Goal: Information Seeking & Learning: Learn about a topic

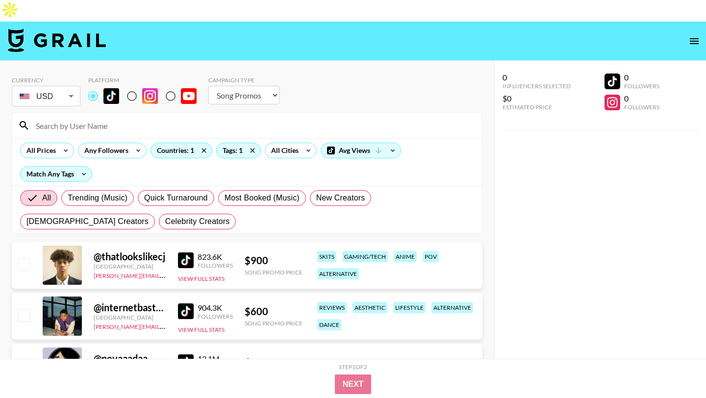
select select "Song"
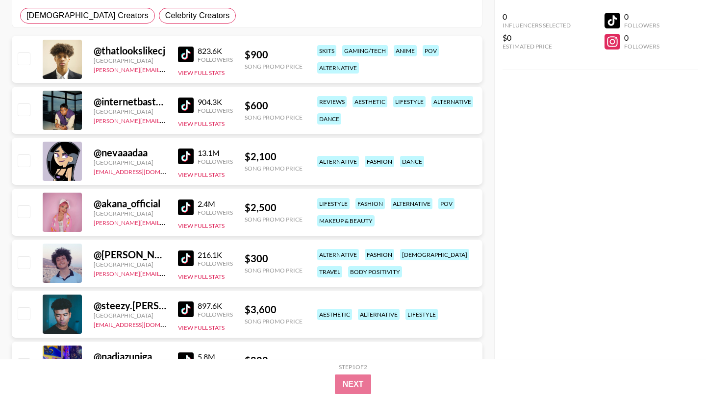
scroll to position [283, 0]
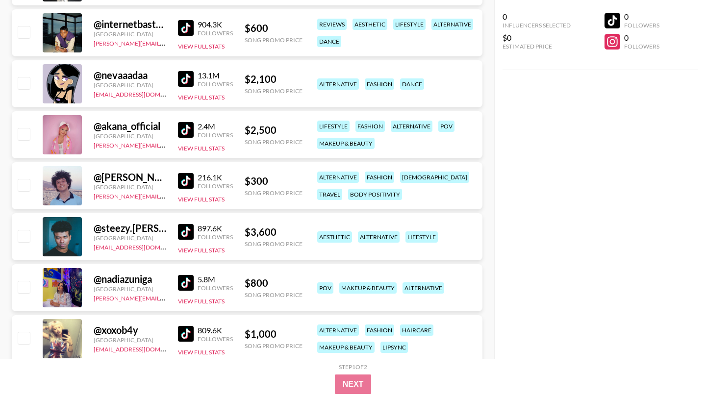
click at [188, 326] on img at bounding box center [186, 334] width 16 height 16
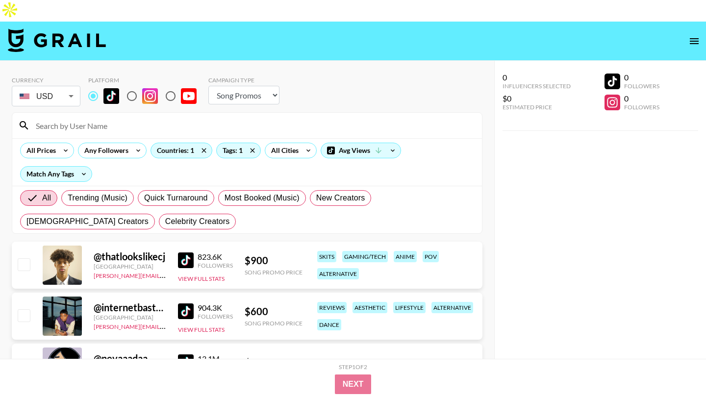
scroll to position [14, 0]
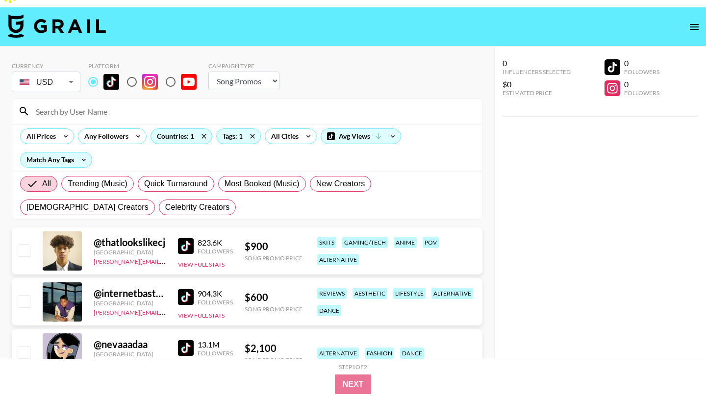
click at [185, 238] on img at bounding box center [186, 246] width 16 height 16
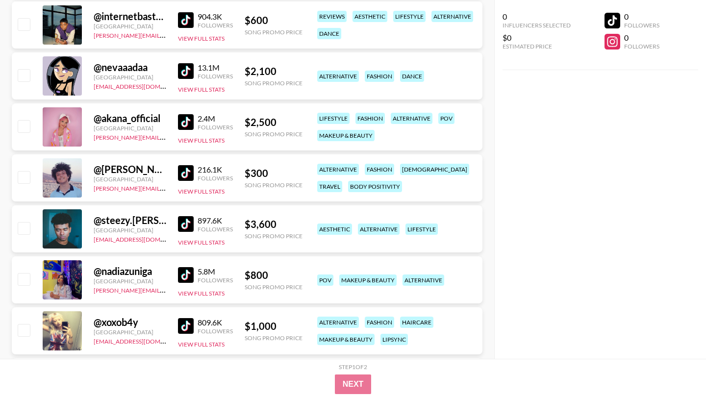
scroll to position [291, 0]
click at [188, 268] on img at bounding box center [186, 276] width 16 height 16
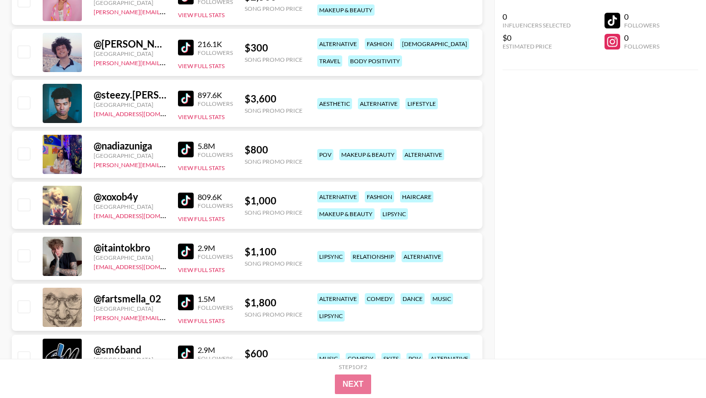
scroll to position [419, 0]
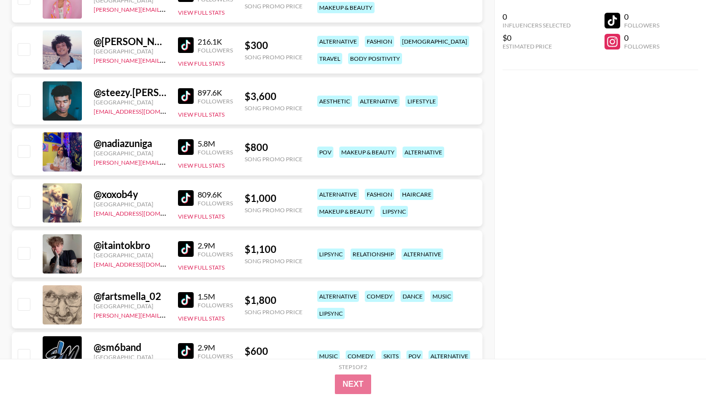
click at [188, 241] on img at bounding box center [186, 249] width 16 height 16
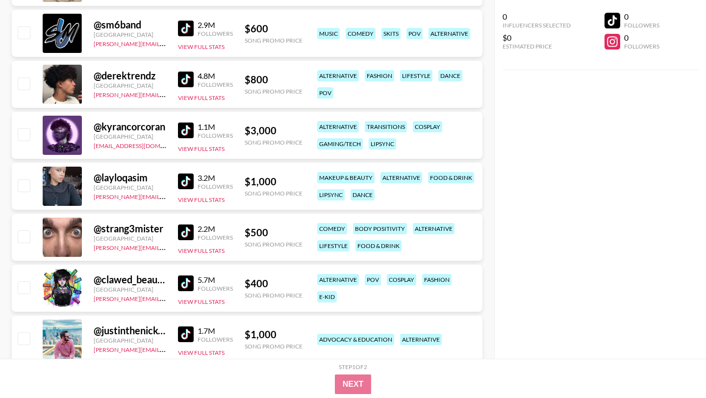
scroll to position [772, 0]
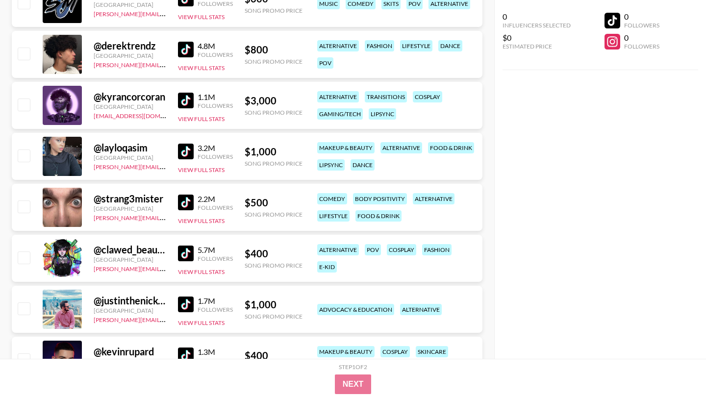
click at [193, 246] on img at bounding box center [186, 254] width 16 height 16
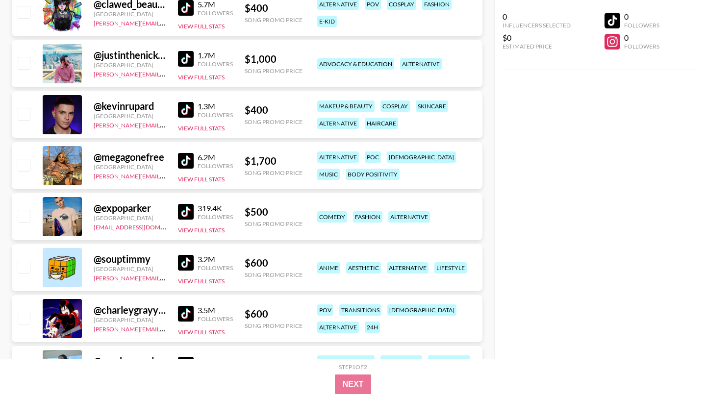
scroll to position [1028, 0]
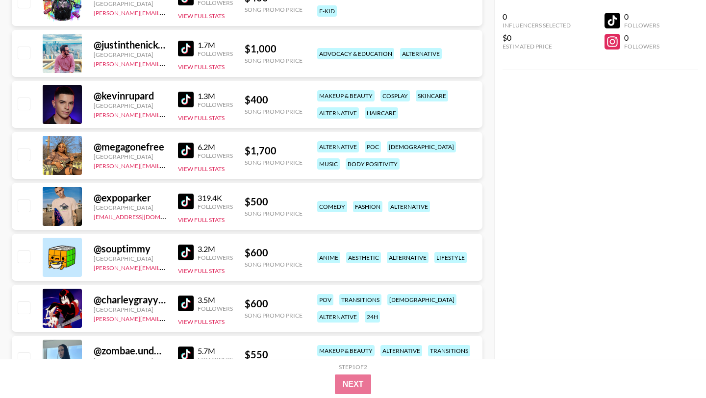
click at [183, 296] on img at bounding box center [186, 304] width 16 height 16
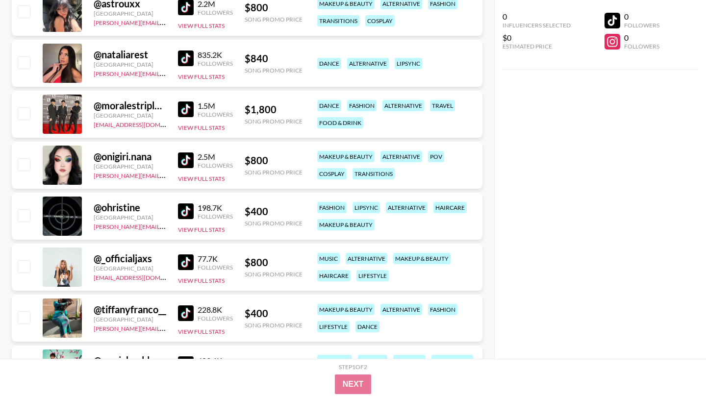
scroll to position [1897, 0]
click at [187, 255] on img at bounding box center [186, 263] width 16 height 16
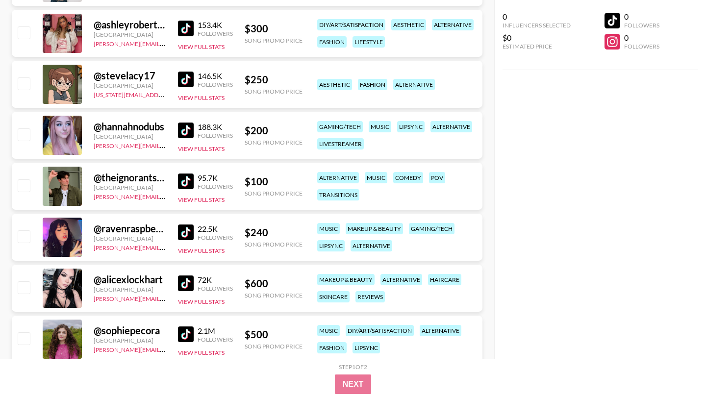
scroll to position [2911, 0]
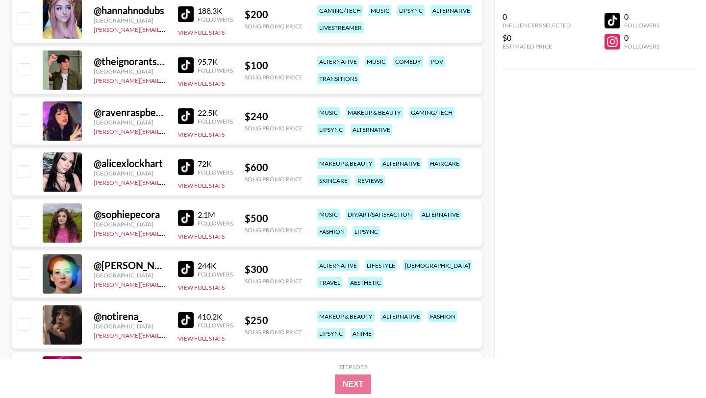
click at [181, 159] on img at bounding box center [186, 167] width 16 height 16
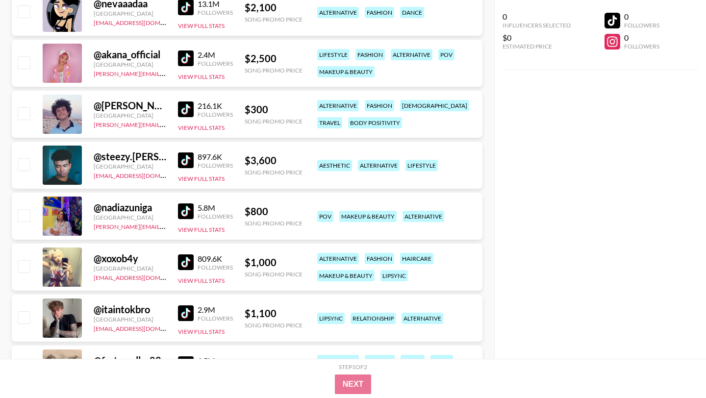
scroll to position [378, 0]
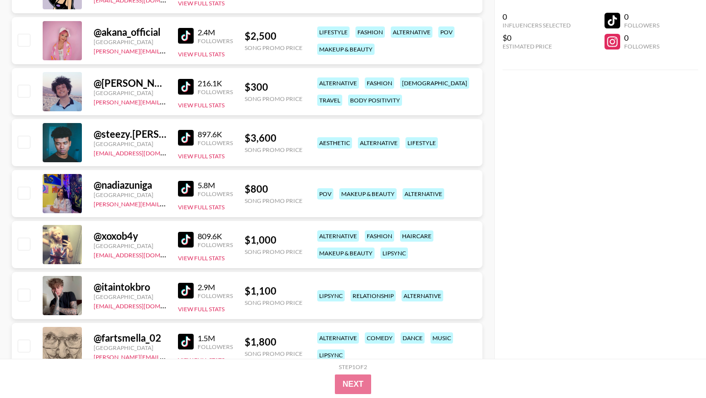
click at [186, 334] on img at bounding box center [186, 342] width 16 height 16
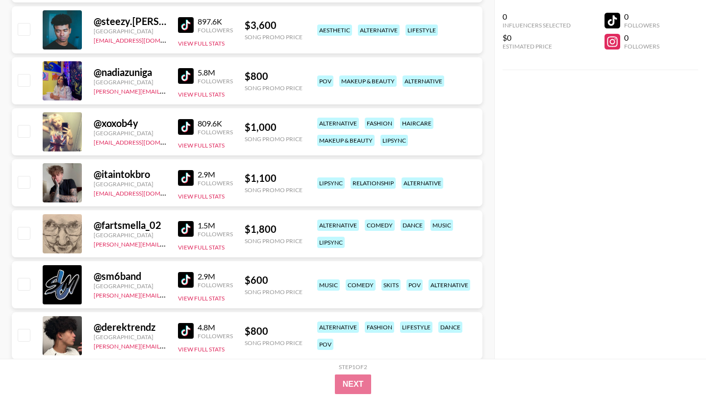
scroll to position [0, 0]
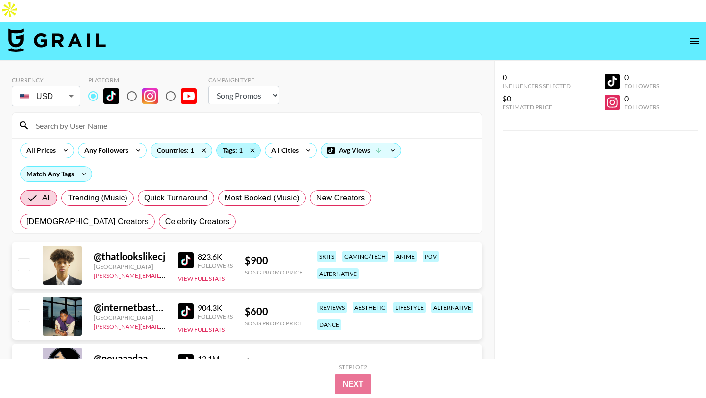
click at [226, 143] on div "Tags: 1" at bounding box center [239, 150] width 44 height 15
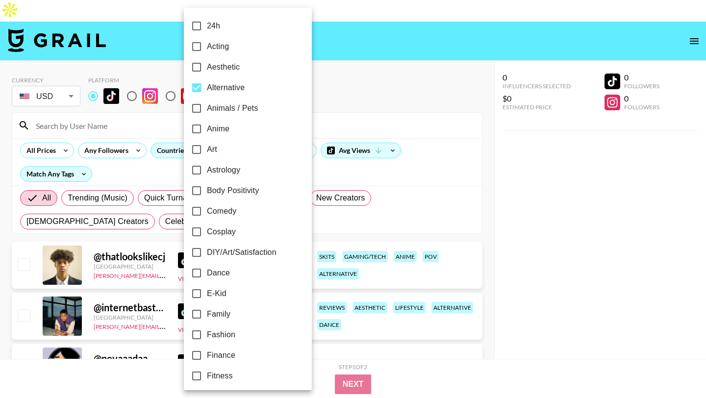
click at [198, 86] on input "Alternative" at bounding box center [196, 87] width 21 height 21
checkbox input "false"
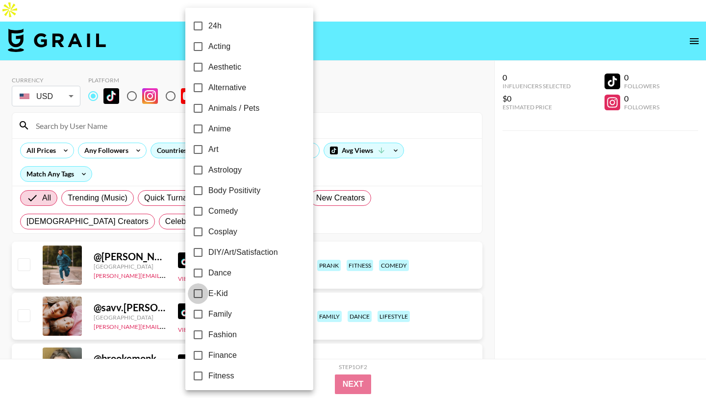
click at [199, 293] on input "E-Kid" at bounding box center [198, 293] width 21 height 21
checkbox input "true"
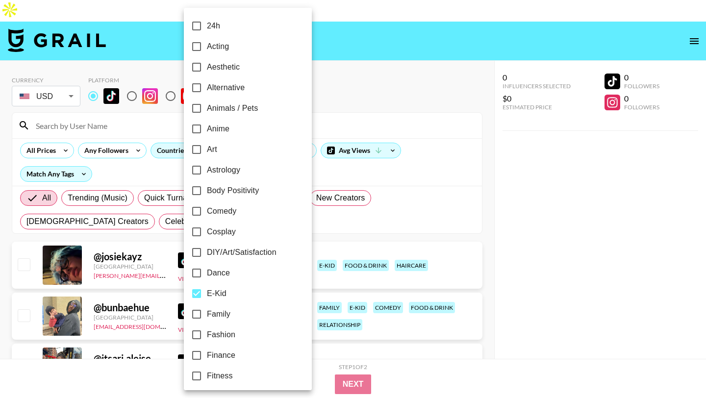
click at [398, 42] on div at bounding box center [353, 199] width 706 height 398
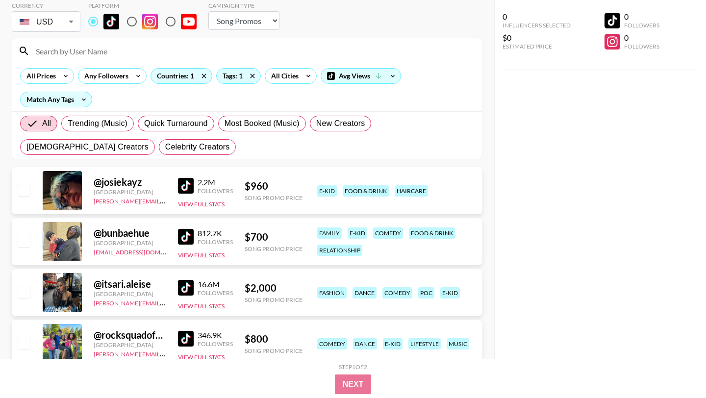
scroll to position [76, 0]
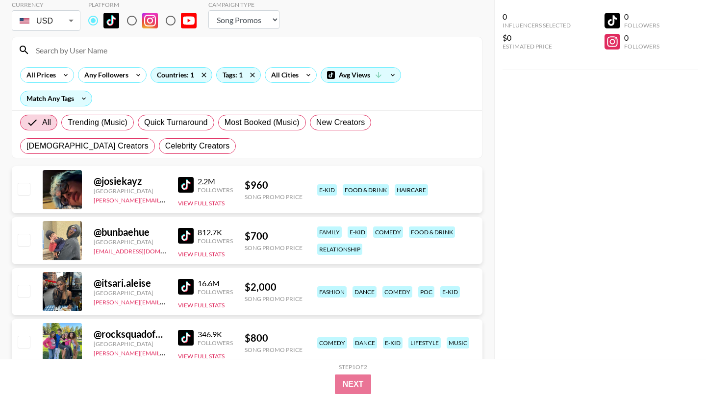
click at [183, 177] on img at bounding box center [186, 185] width 16 height 16
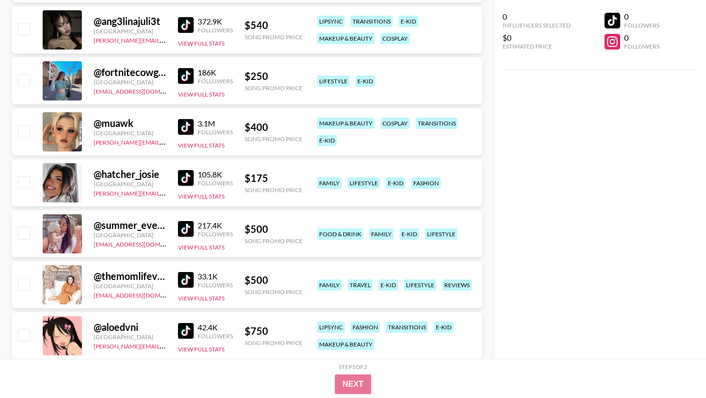
scroll to position [492, 0]
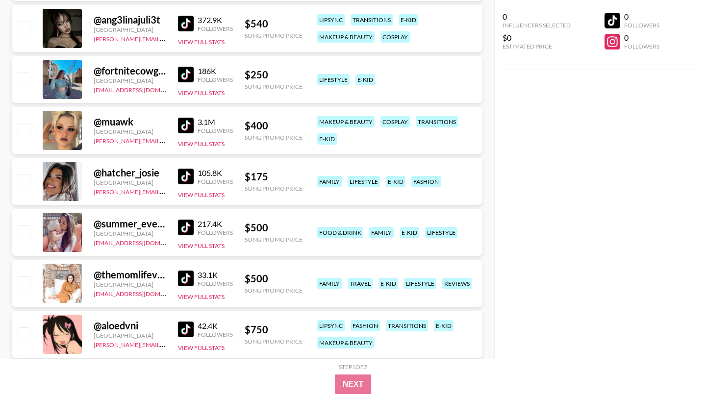
click at [187, 322] on img at bounding box center [186, 330] width 16 height 16
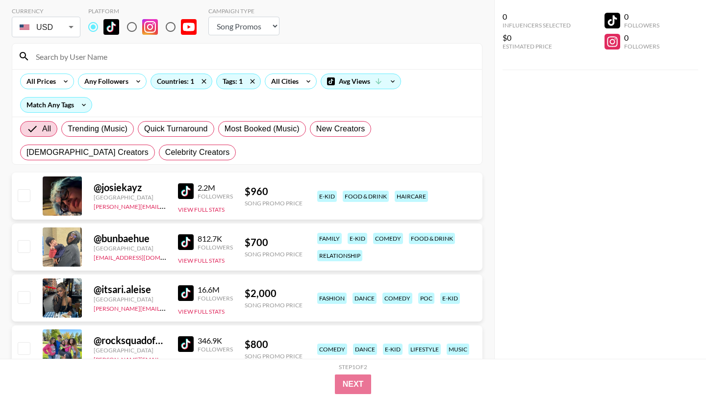
scroll to position [0, 0]
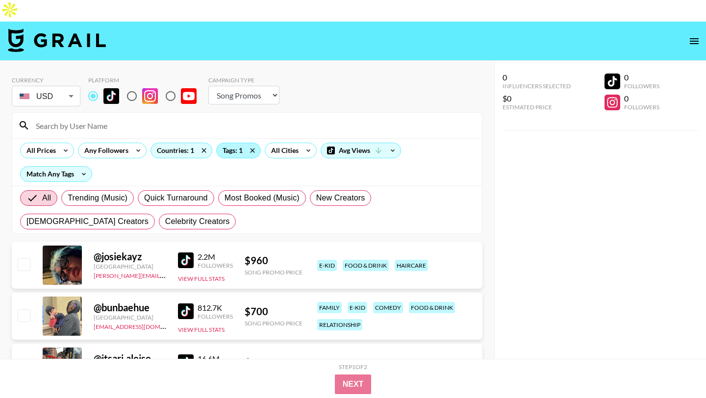
click at [239, 143] on div "Tags: 1" at bounding box center [239, 150] width 44 height 15
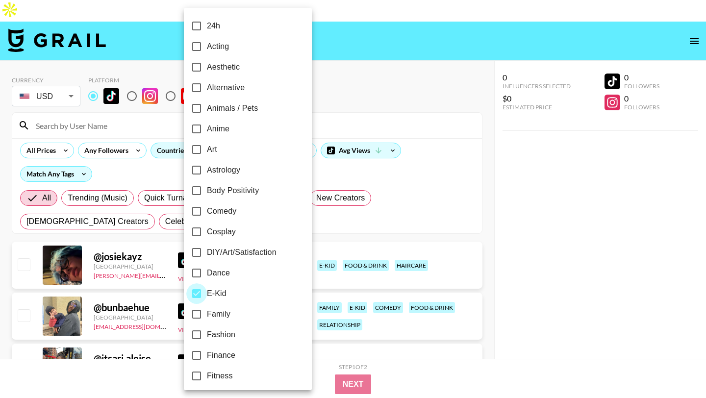
click at [196, 291] on input "E-Kid" at bounding box center [196, 293] width 21 height 21
checkbox input "false"
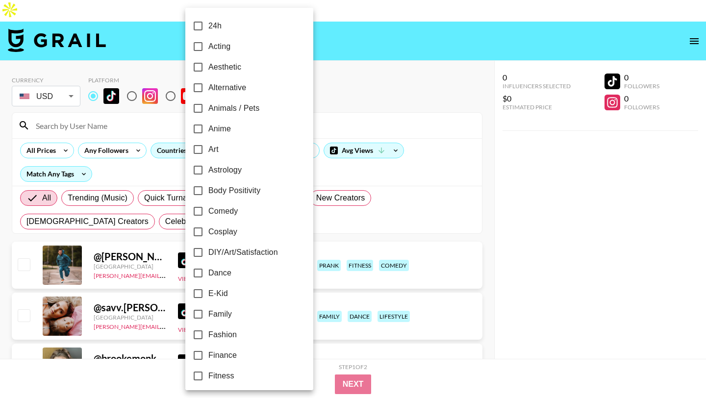
click at [199, 87] on input "Alternative" at bounding box center [198, 87] width 21 height 21
checkbox input "true"
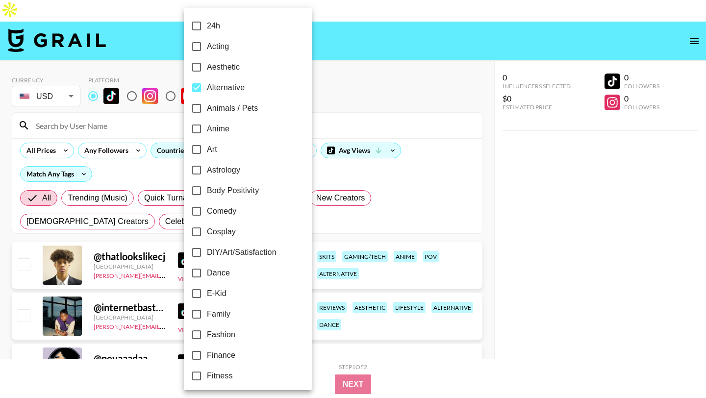
click at [306, 100] on div at bounding box center [353, 199] width 706 height 398
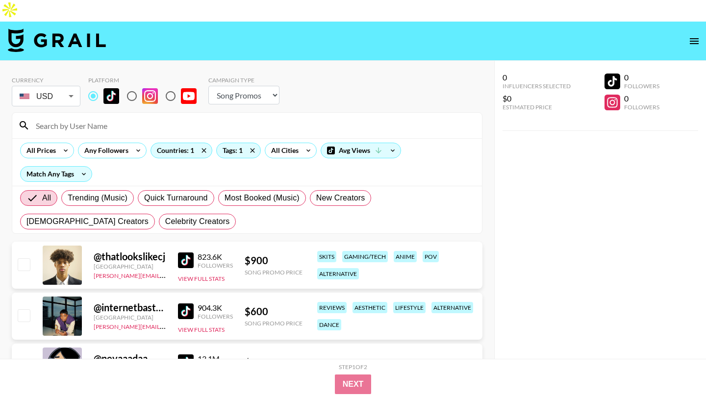
click at [72, 118] on input at bounding box center [253, 126] width 446 height 16
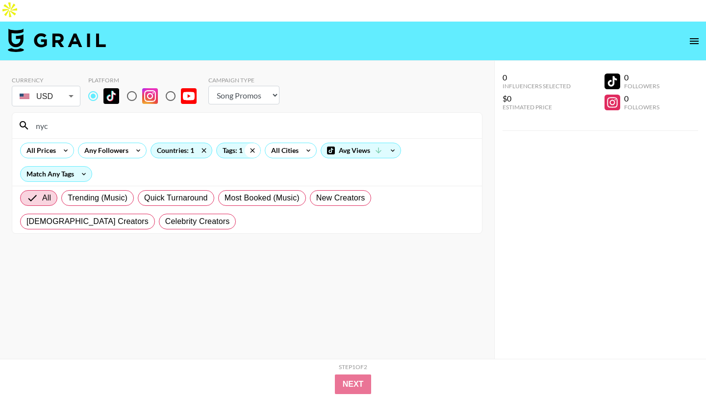
type input "nyc"
click at [251, 148] on icon at bounding box center [252, 150] width 4 height 4
click at [200, 143] on icon at bounding box center [204, 150] width 16 height 15
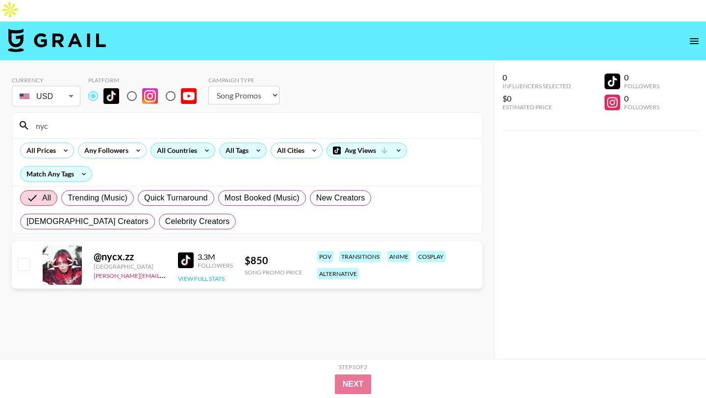
click at [208, 275] on button "View Full Stats" at bounding box center [201, 278] width 47 height 7
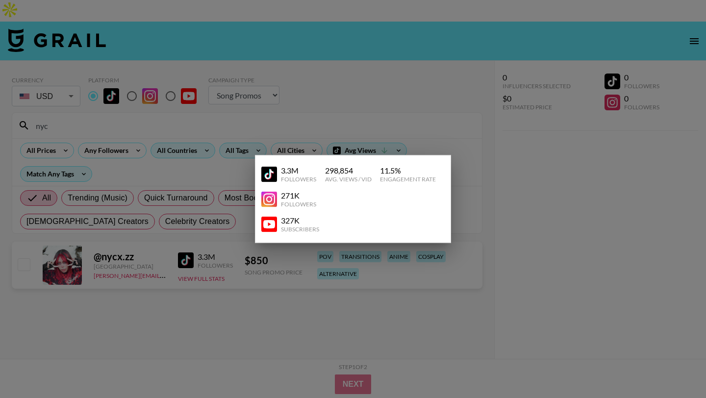
click at [232, 308] on div at bounding box center [353, 199] width 706 height 398
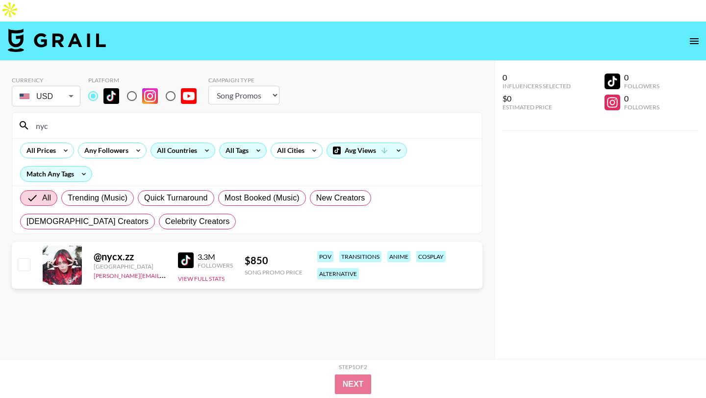
click at [108, 321] on section "Currency USD USD ​ Platform Campaign Type Choose Type... Song Promos Brand Prom…" at bounding box center [247, 229] width 471 height 320
click at [247, 143] on div "All Tags" at bounding box center [235, 150] width 31 height 15
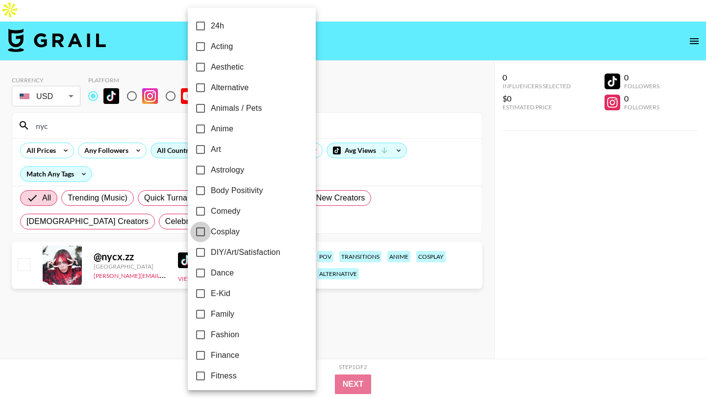
click at [201, 231] on input "Cosplay" at bounding box center [200, 232] width 21 height 21
checkbox input "true"
click at [100, 335] on div at bounding box center [353, 199] width 706 height 398
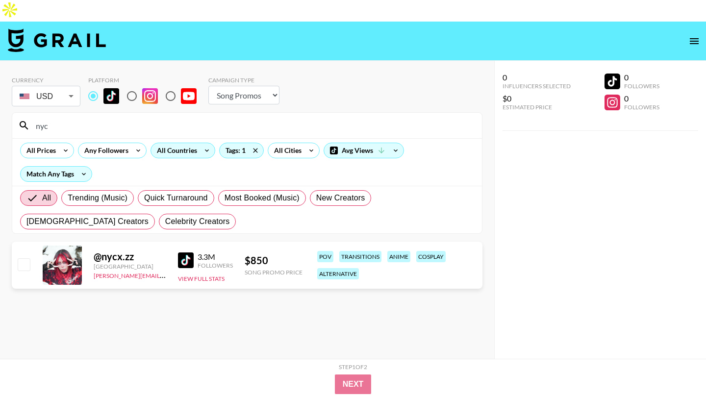
click at [71, 118] on input "nyc" at bounding box center [253, 126] width 446 height 16
type input "n"
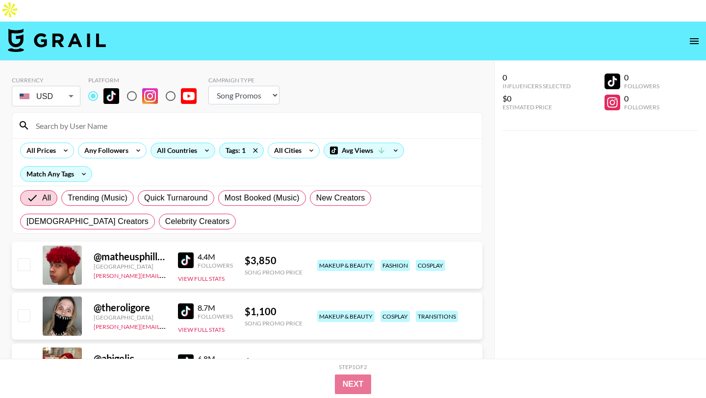
click at [184, 304] on img at bounding box center [186, 312] width 16 height 16
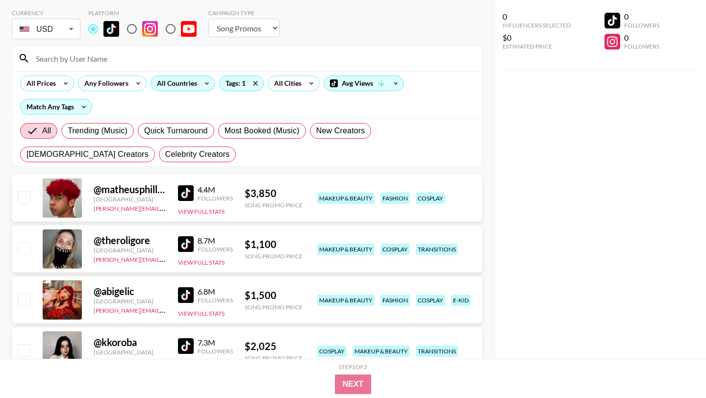
scroll to position [68, 0]
click at [174, 76] on div "All Countries" at bounding box center [175, 83] width 48 height 15
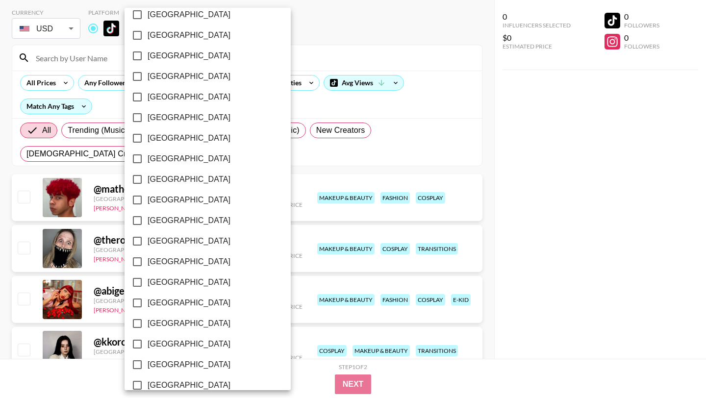
scroll to position [745, 0]
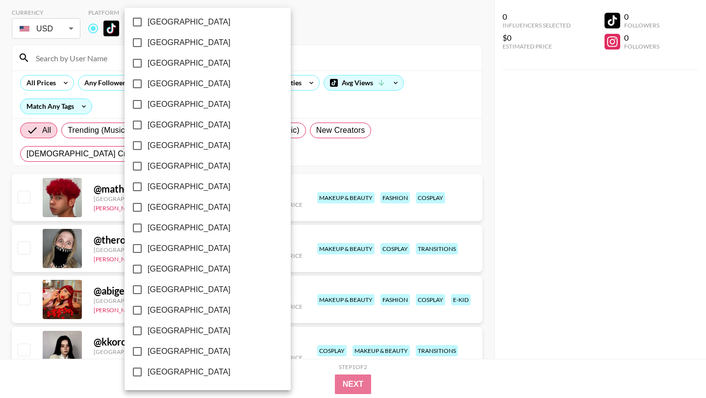
click at [137, 354] on input "[GEOGRAPHIC_DATA]" at bounding box center [137, 351] width 21 height 21
checkbox input "true"
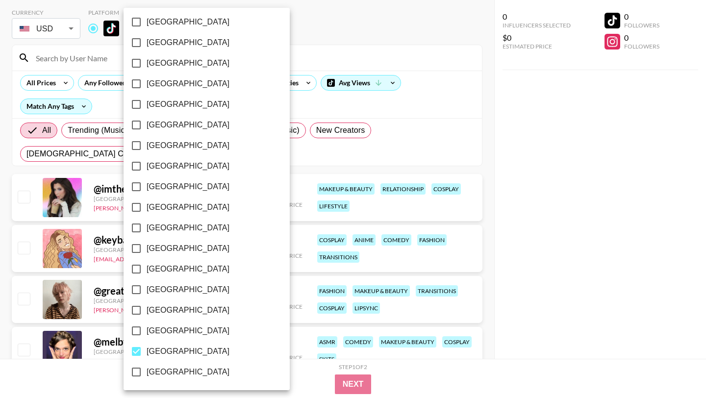
click at [273, 370] on div at bounding box center [353, 199] width 706 height 398
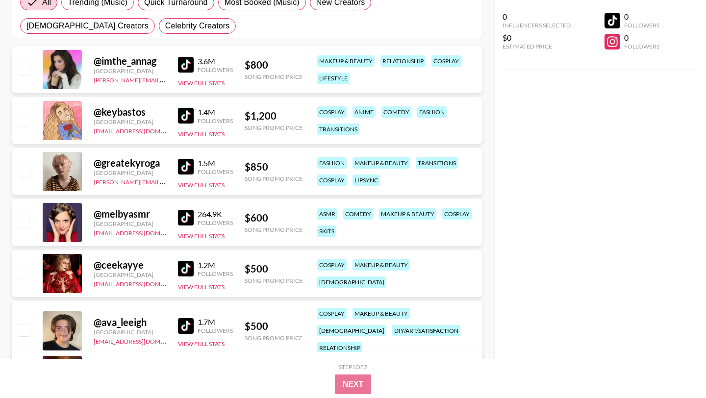
scroll to position [245, 0]
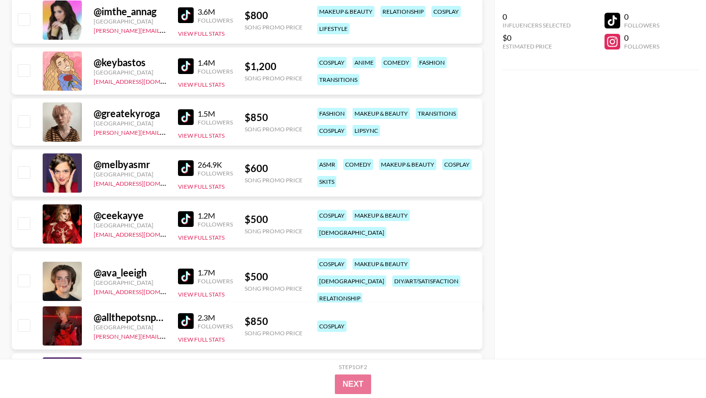
click at [186, 211] on img at bounding box center [186, 219] width 16 height 16
click at [185, 313] on img at bounding box center [186, 321] width 16 height 16
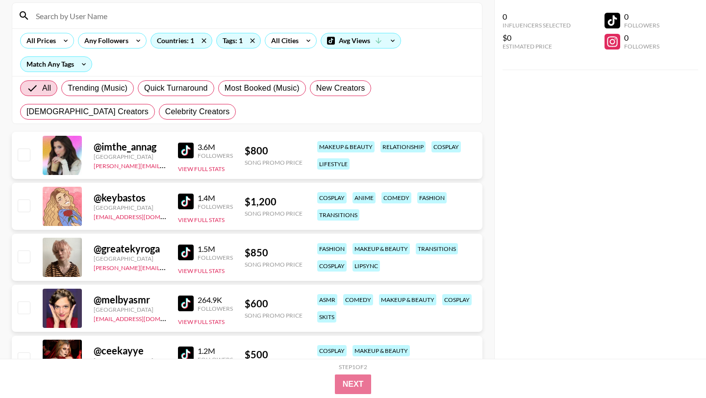
scroll to position [0, 0]
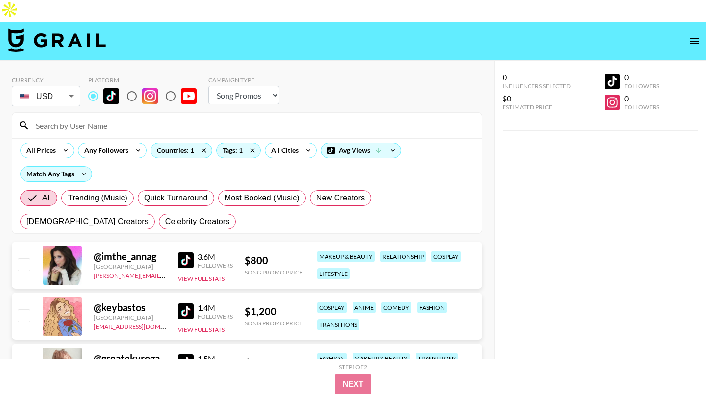
click at [185, 253] on img at bounding box center [186, 261] width 16 height 16
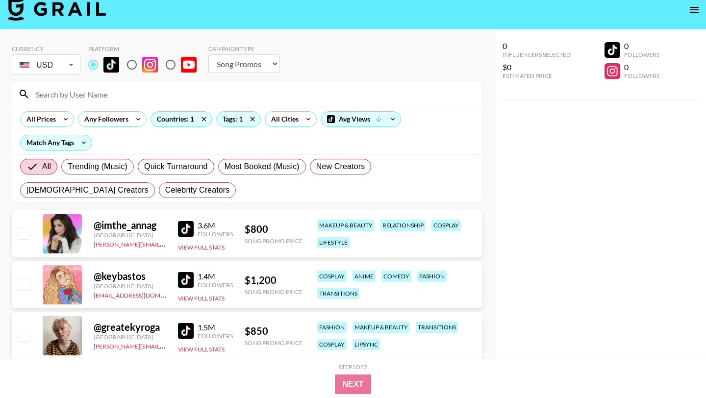
scroll to position [53, 0]
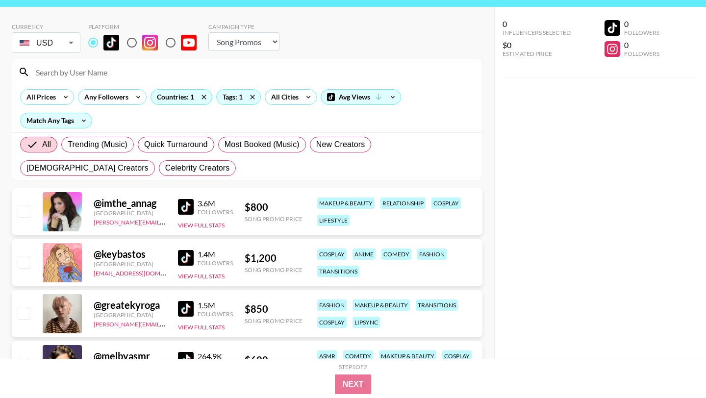
click at [186, 301] on img at bounding box center [186, 309] width 16 height 16
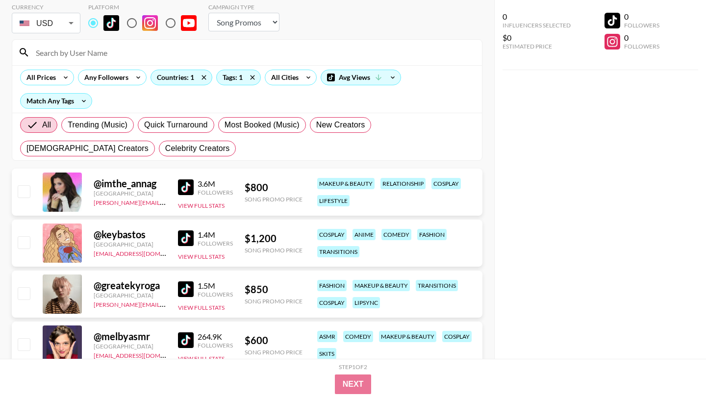
scroll to position [74, 0]
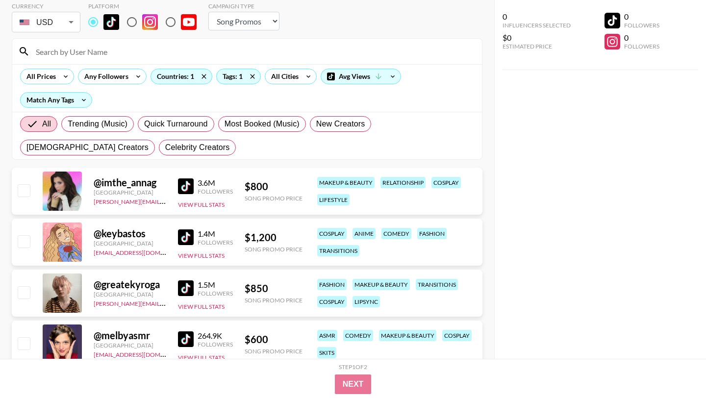
click at [182, 230] on img at bounding box center [186, 238] width 16 height 16
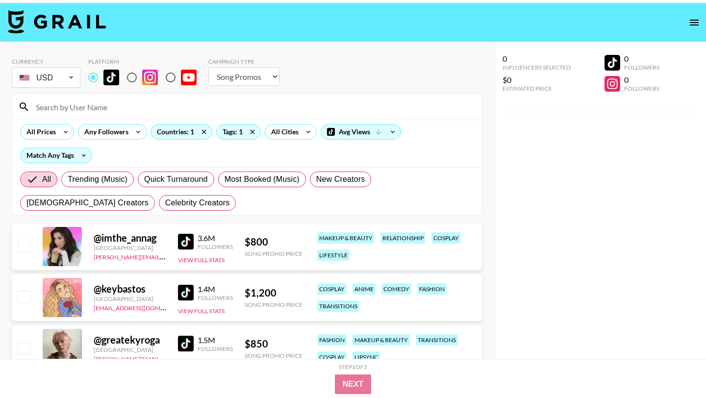
scroll to position [0, 0]
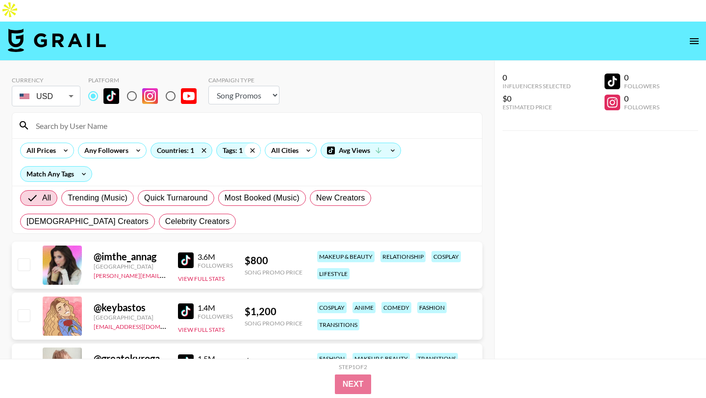
click at [251, 143] on icon at bounding box center [253, 150] width 16 height 15
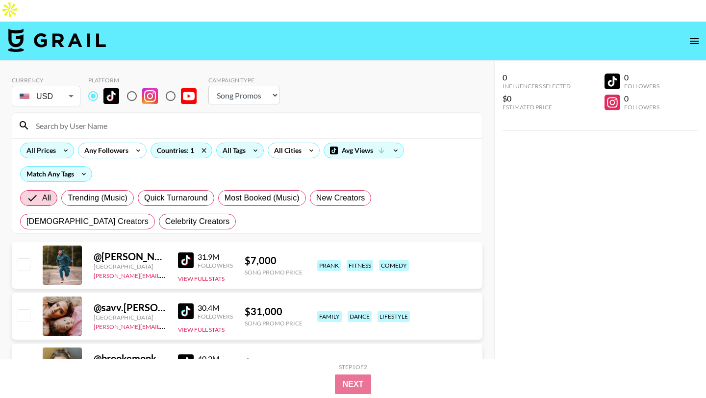
click at [65, 143] on icon at bounding box center [66, 150] width 16 height 15
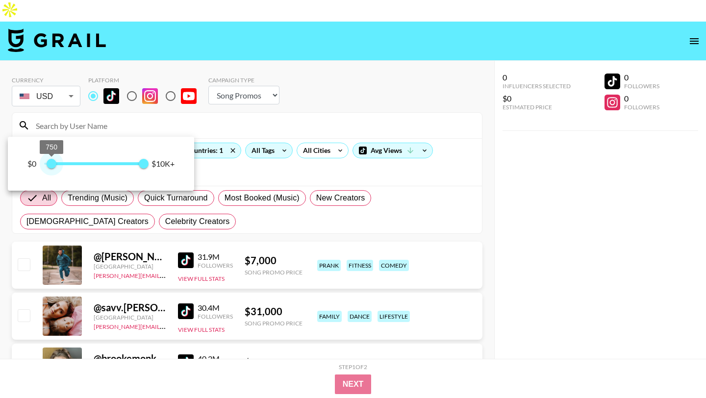
type input "500"
drag, startPoint x: 43, startPoint y: 164, endPoint x: 51, endPoint y: 164, distance: 7.4
click at [51, 164] on span "500" at bounding box center [49, 164] width 10 height 10
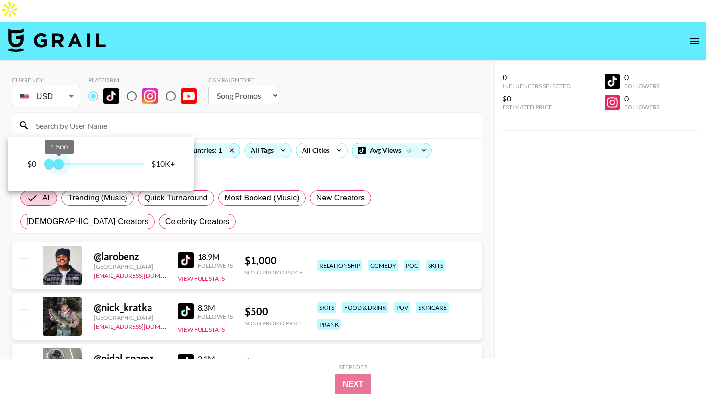
type input "1250"
drag, startPoint x: 142, startPoint y: 163, endPoint x: 57, endPoint y: 168, distance: 85.5
click at [57, 168] on span "1,250" at bounding box center [56, 164] width 10 height 10
click at [290, 150] on div at bounding box center [353, 199] width 706 height 398
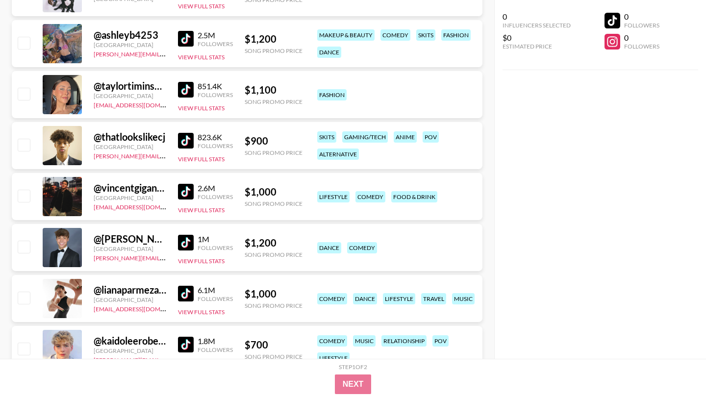
scroll to position [514, 0]
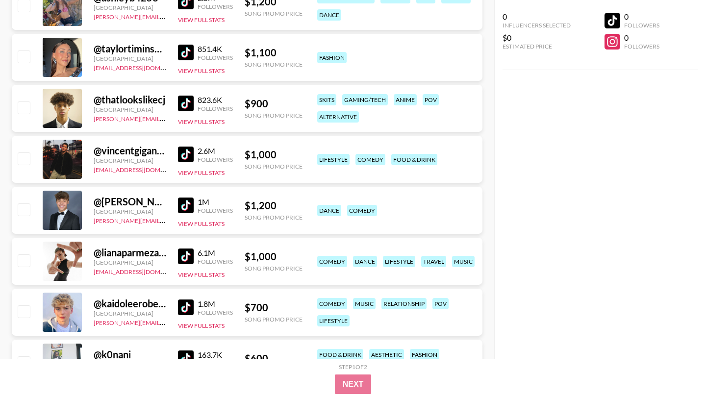
click at [183, 249] on img at bounding box center [186, 257] width 16 height 16
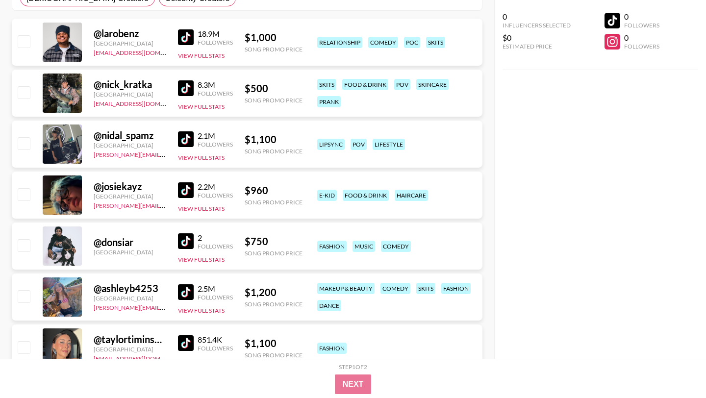
scroll to position [0, 0]
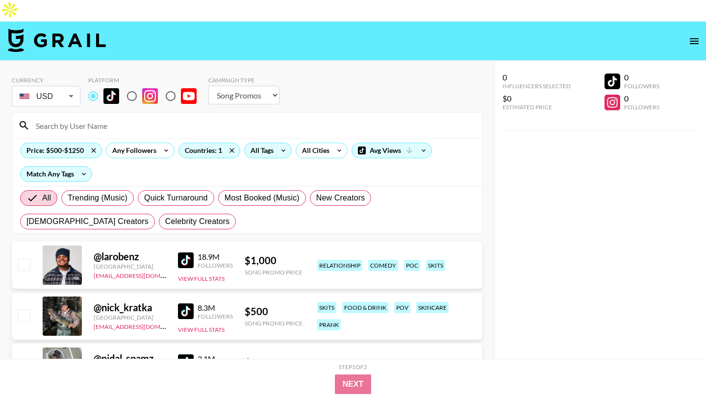
click at [276, 143] on div "All Tags" at bounding box center [268, 151] width 48 height 16
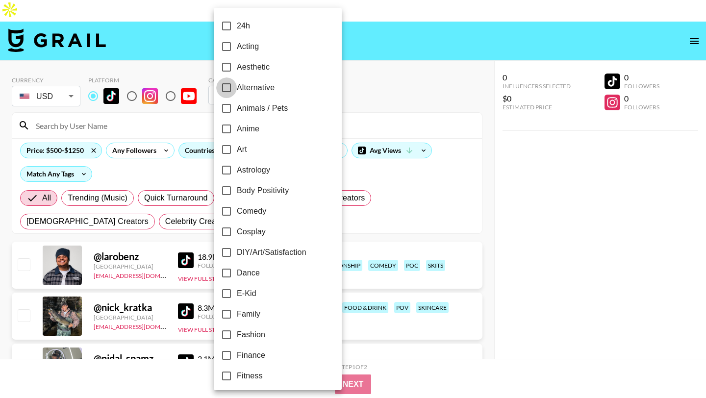
click at [227, 87] on input "Alternative" at bounding box center [226, 87] width 21 height 21
checkbox input "true"
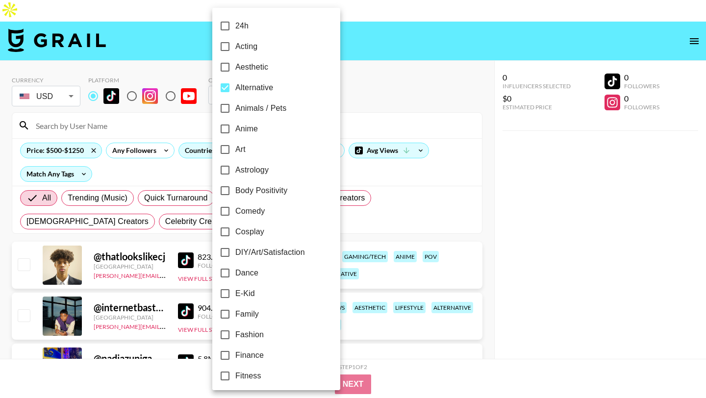
click at [379, 87] on div at bounding box center [353, 199] width 706 height 398
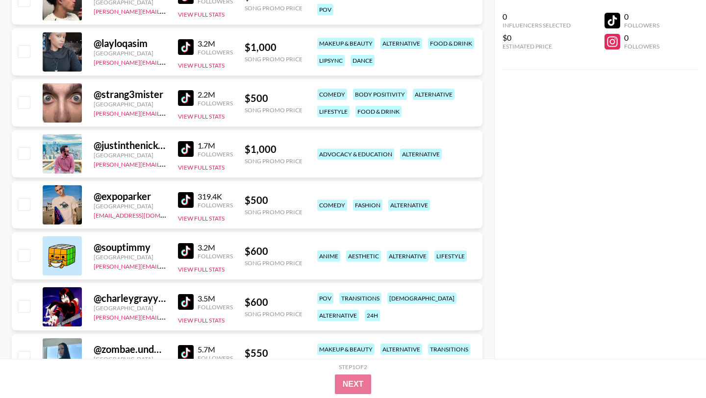
scroll to position [577, 0]
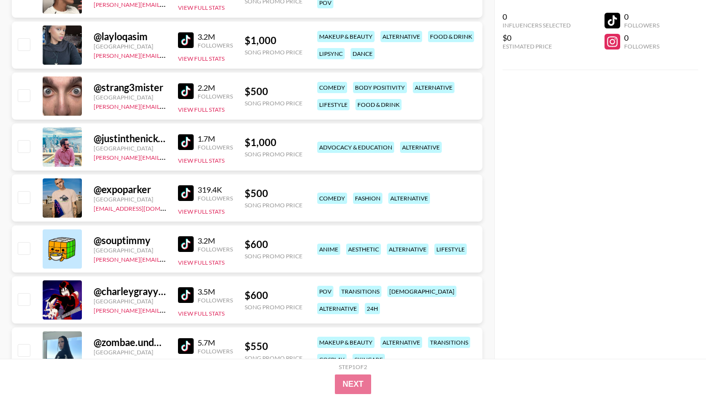
click at [187, 338] on img at bounding box center [186, 346] width 16 height 16
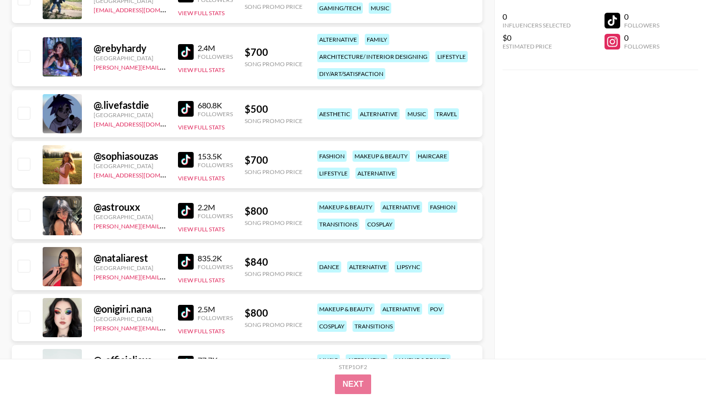
scroll to position [1033, 0]
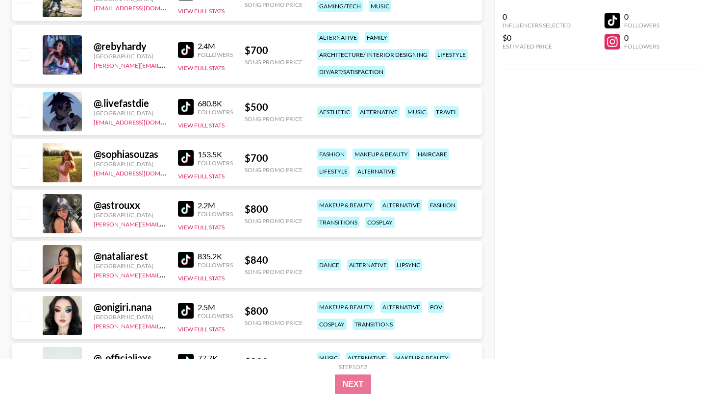
click at [186, 252] on img at bounding box center [186, 260] width 16 height 16
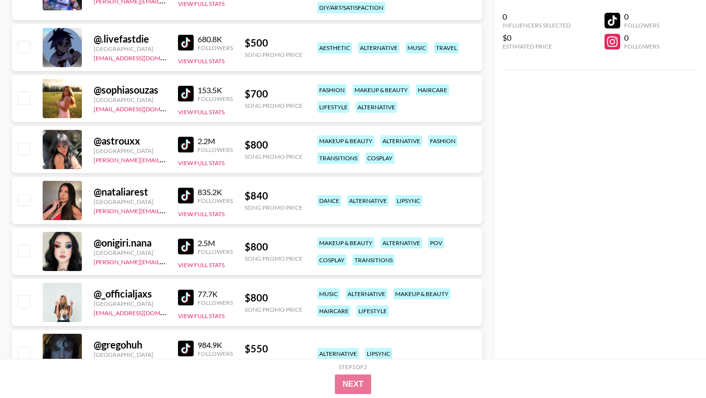
scroll to position [1190, 0]
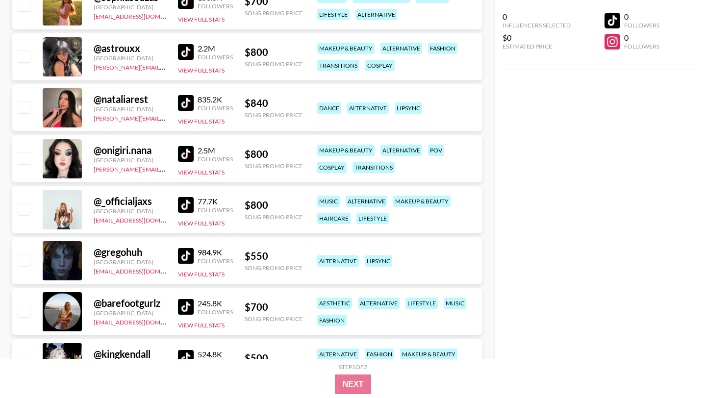
click at [186, 248] on img at bounding box center [186, 256] width 16 height 16
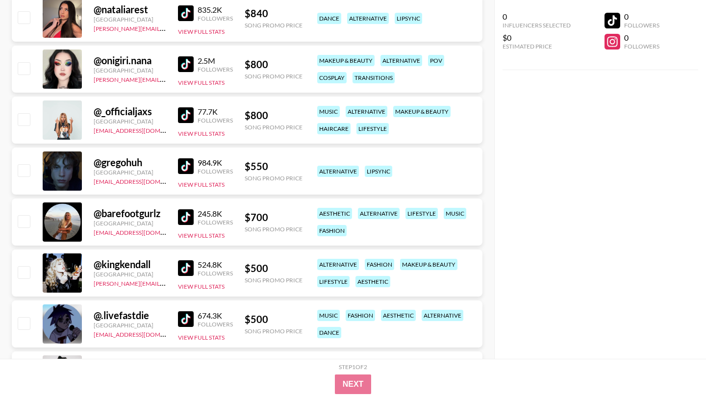
scroll to position [1281, 0]
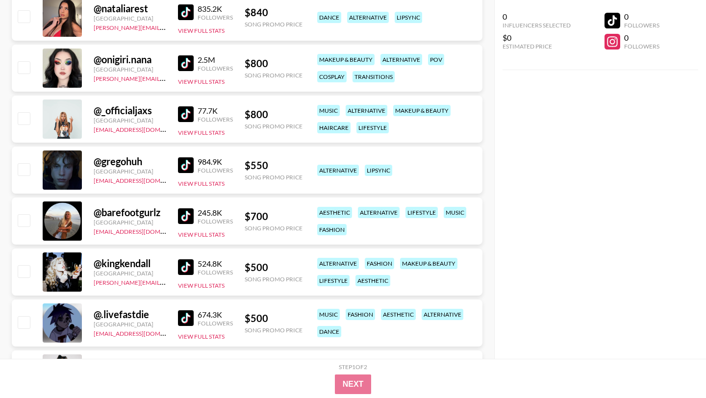
click at [185, 310] on img at bounding box center [186, 318] width 16 height 16
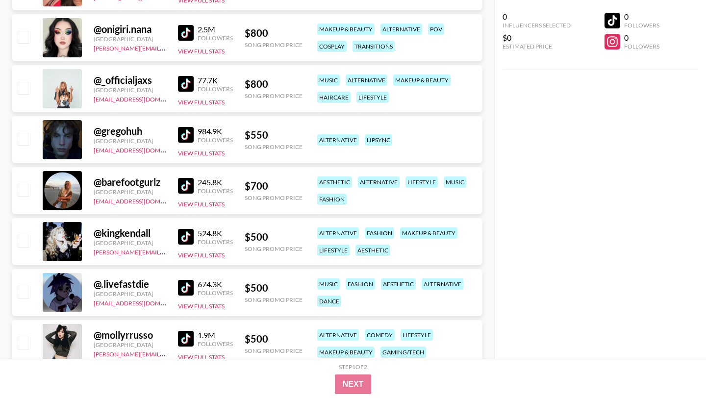
click at [185, 331] on img at bounding box center [186, 339] width 16 height 16
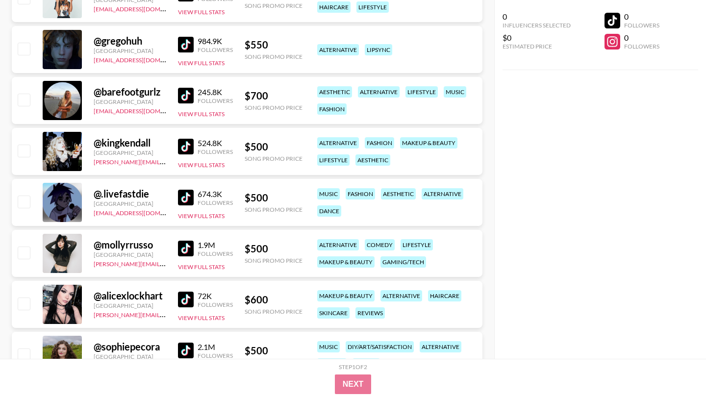
scroll to position [1399, 0]
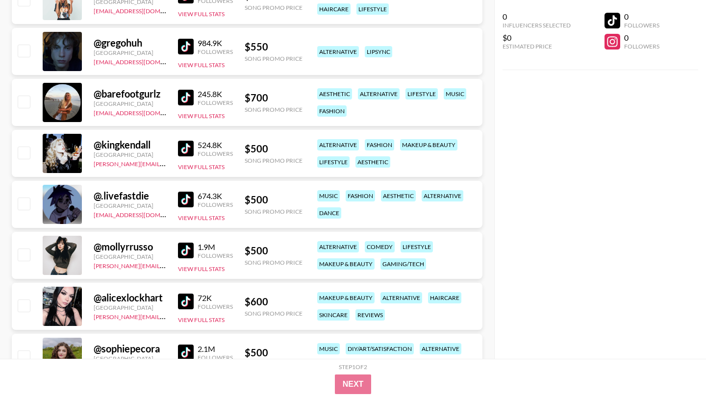
click at [184, 294] on img at bounding box center [186, 302] width 16 height 16
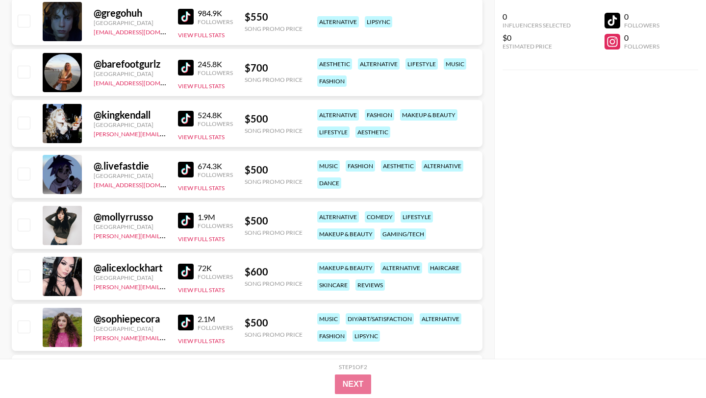
scroll to position [1433, 0]
